Goal: Contribute content: Add original content to the website for others to see

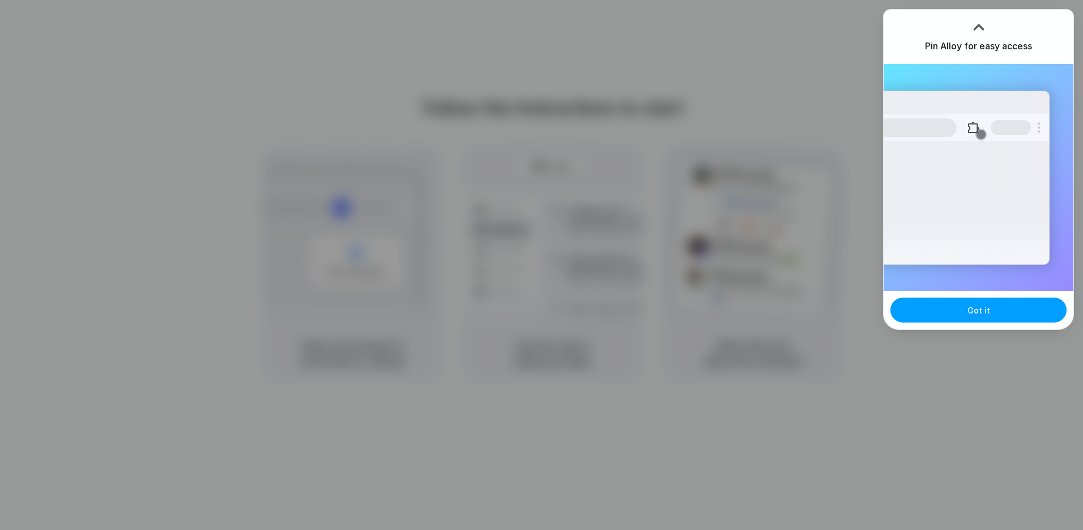
click at [975, 315] on span "Got it" at bounding box center [979, 310] width 23 height 12
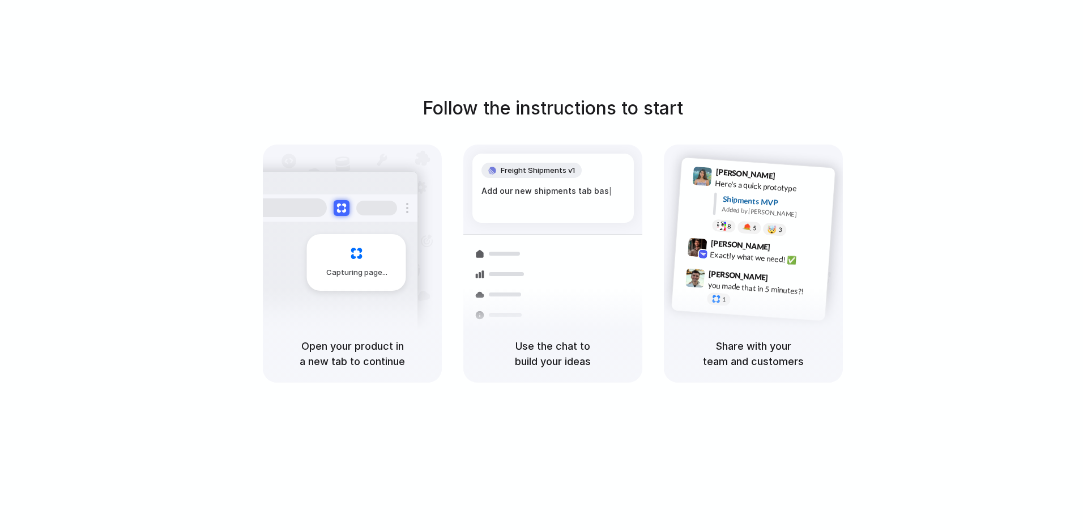
click at [875, 67] on div "Follow the instructions to start Capturing page Open your product in a new tab …" at bounding box center [553, 276] width 1106 height 552
click at [542, 265] on div at bounding box center [542, 265] width 0 height 0
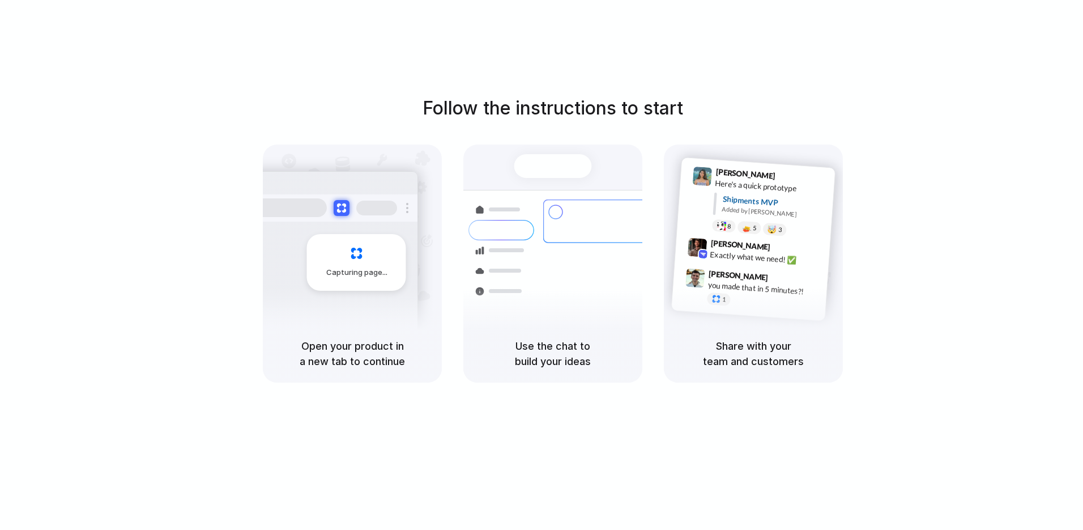
click at [542, 265] on div at bounding box center [542, 265] width 0 height 0
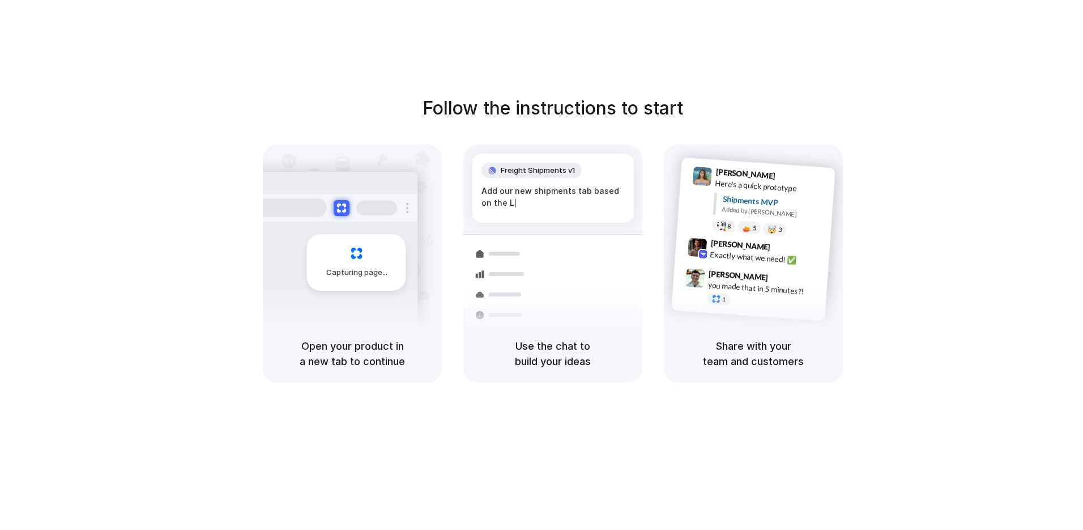
click at [542, 265] on div at bounding box center [542, 265] width 0 height 0
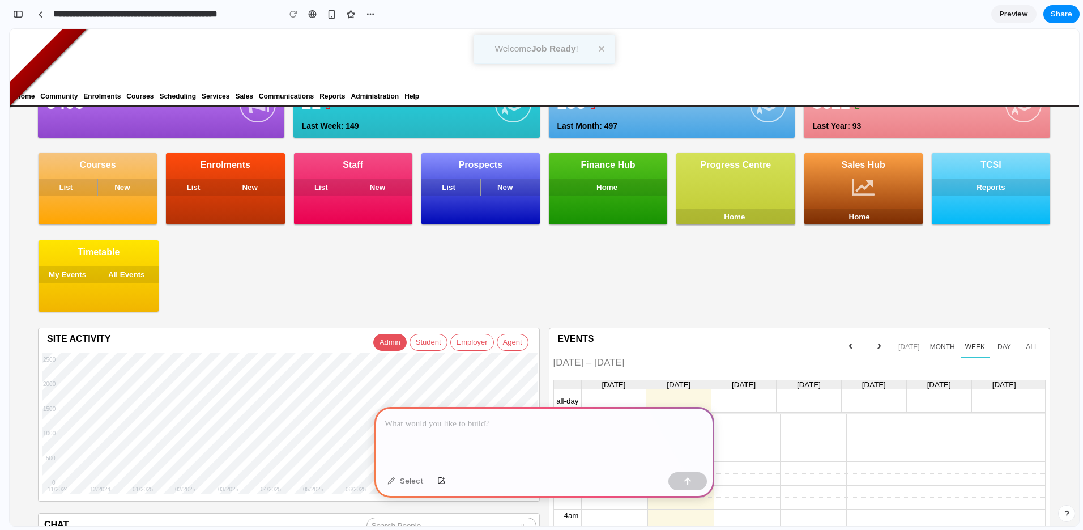
click at [476, 425] on p at bounding box center [544, 424] width 319 height 14
